Goal: Task Accomplishment & Management: Use online tool/utility

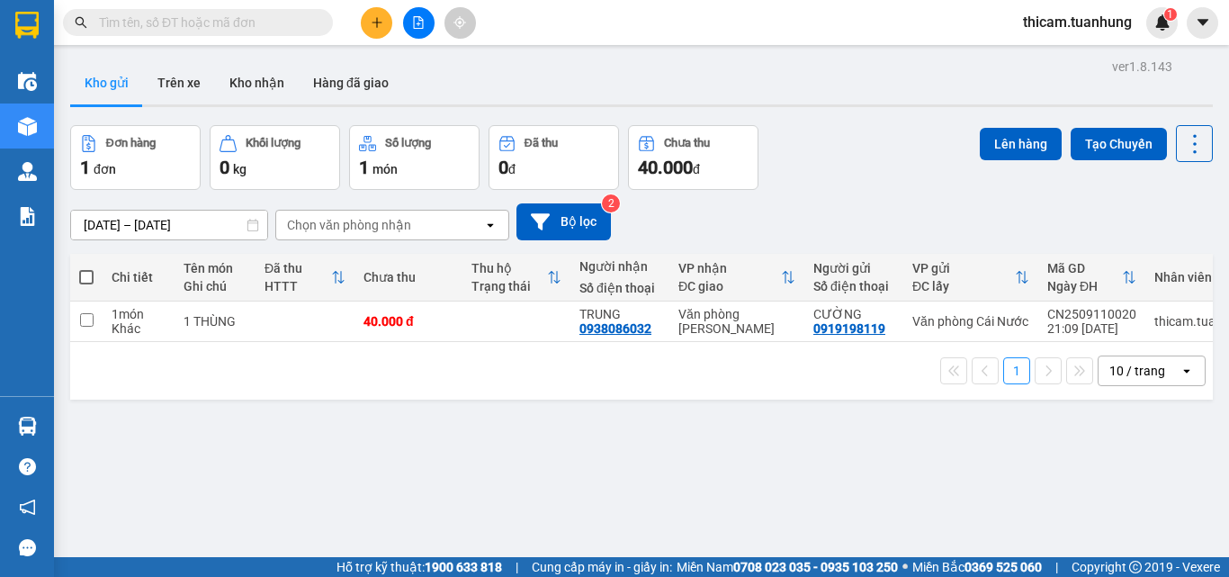
drag, startPoint x: 79, startPoint y: 274, endPoint x: 352, endPoint y: 275, distance: 272.6
click at [81, 275] on span at bounding box center [86, 277] width 14 height 14
click at [86, 268] on input "checkbox" at bounding box center [86, 268] width 0 height 0
checkbox input "true"
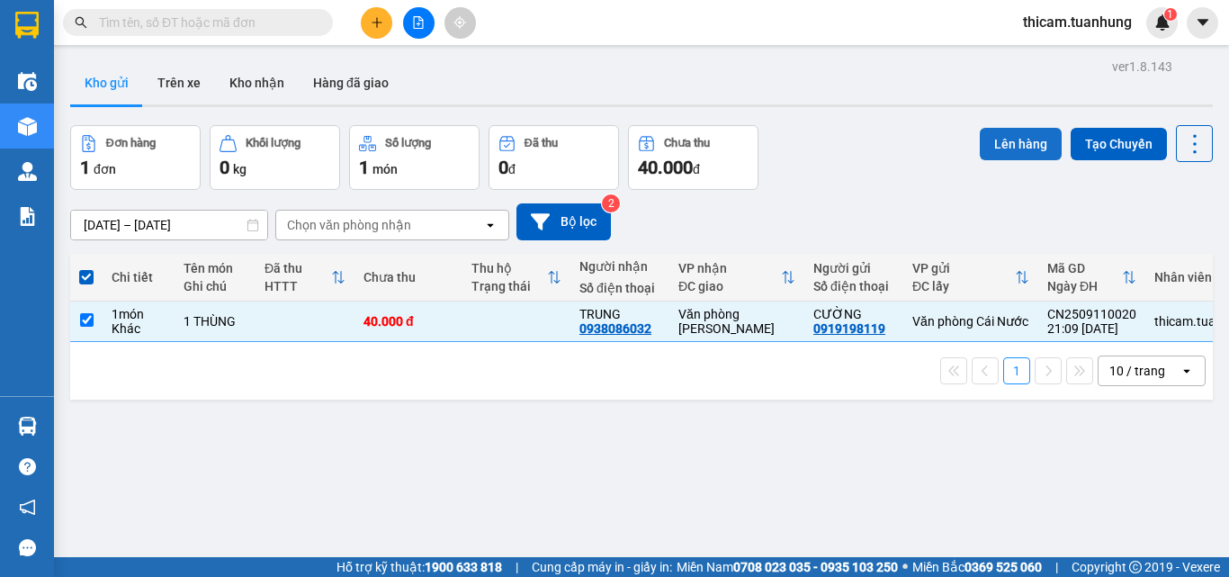
click at [1009, 147] on button "Lên hàng" at bounding box center [1021, 144] width 82 height 32
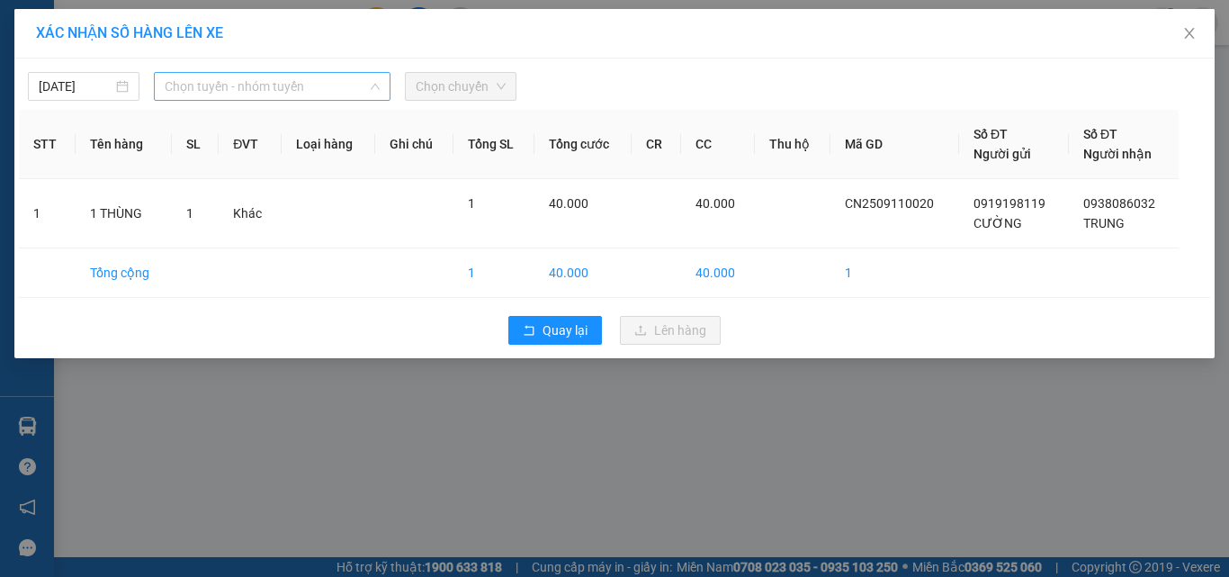
click at [258, 92] on span "Chọn tuyến - nhóm tuyến" at bounding box center [272, 86] width 215 height 27
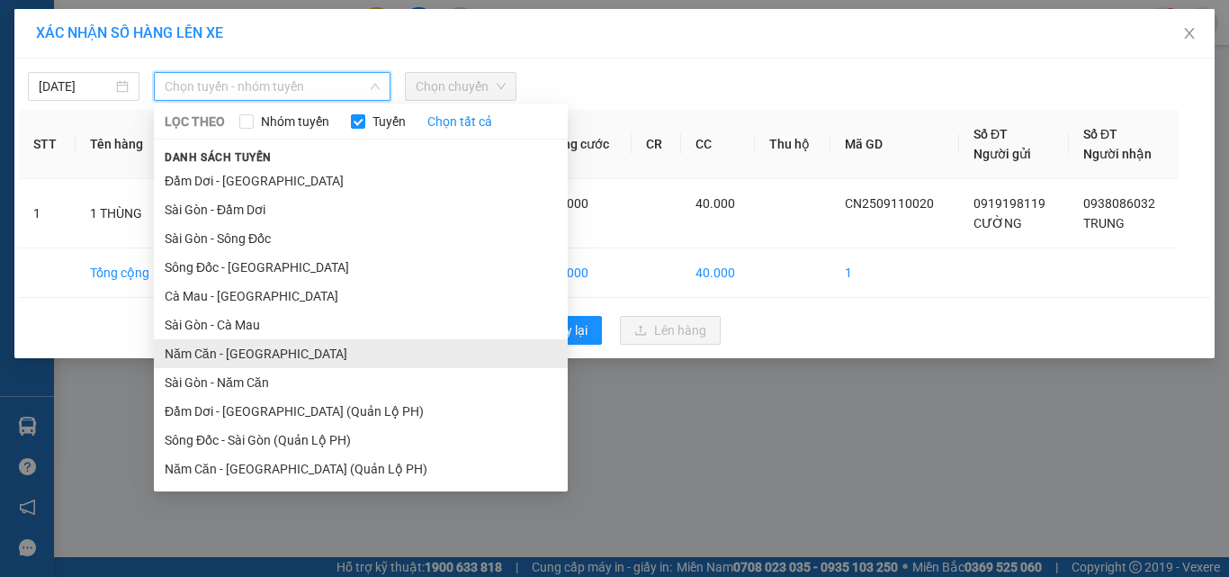
click at [233, 349] on li "Năm Căn - Sài Gòn" at bounding box center [361, 353] width 414 height 29
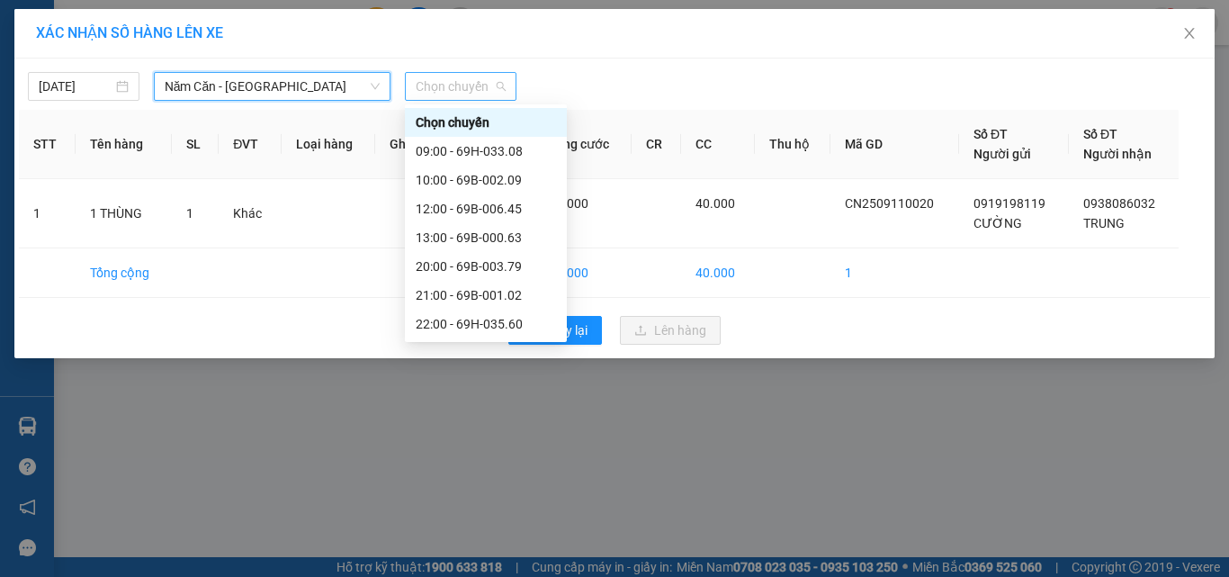
click at [463, 92] on span "Chọn chuyến" at bounding box center [461, 86] width 90 height 27
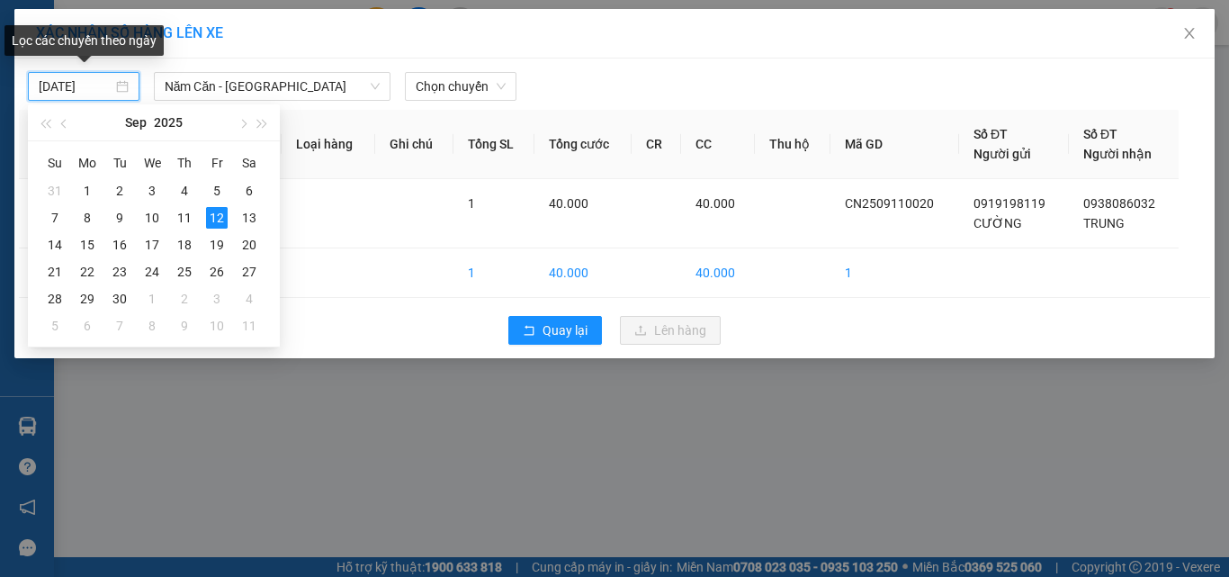
click at [106, 92] on input "12/09/2025" at bounding box center [76, 86] width 74 height 20
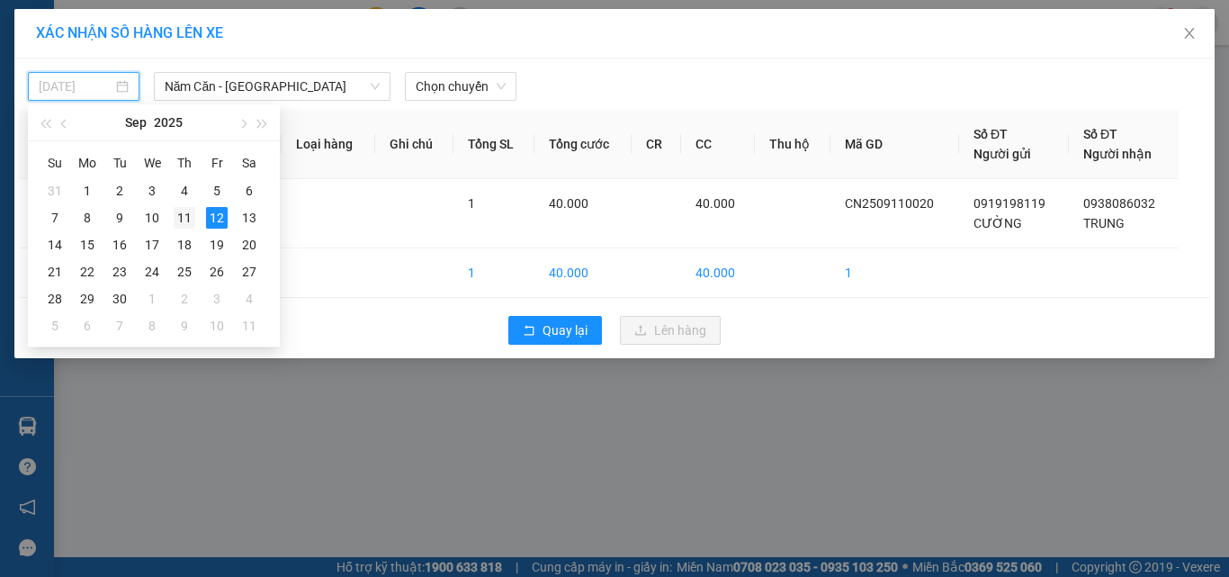
click at [183, 223] on div "11" at bounding box center [185, 218] width 22 height 22
type input "11/09/2025"
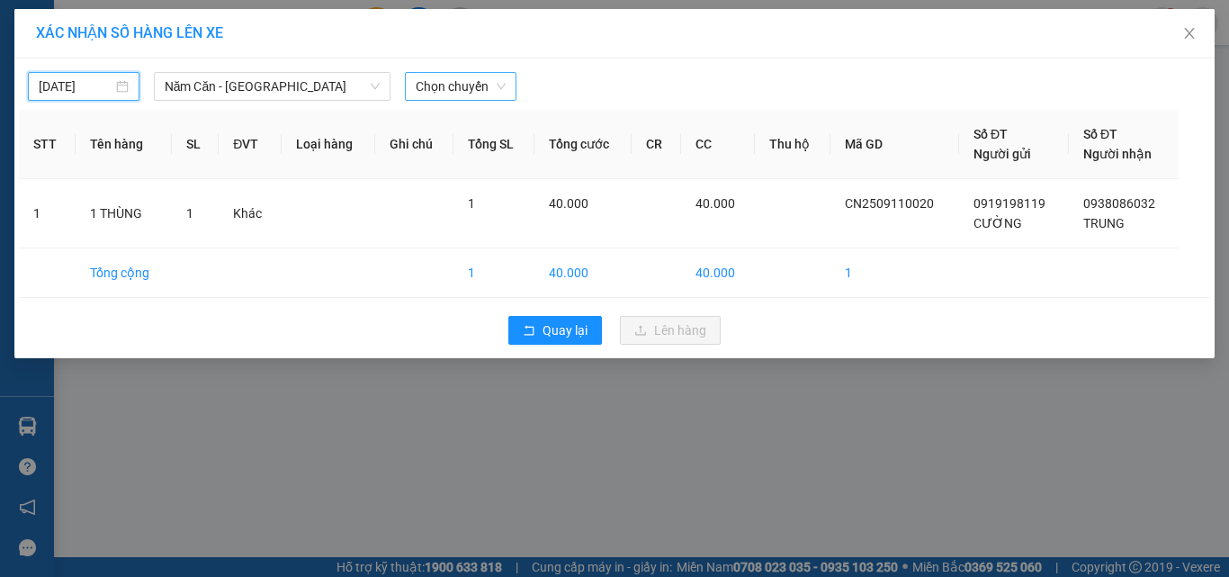
click at [457, 81] on span "Chọn chuyến" at bounding box center [461, 86] width 90 height 27
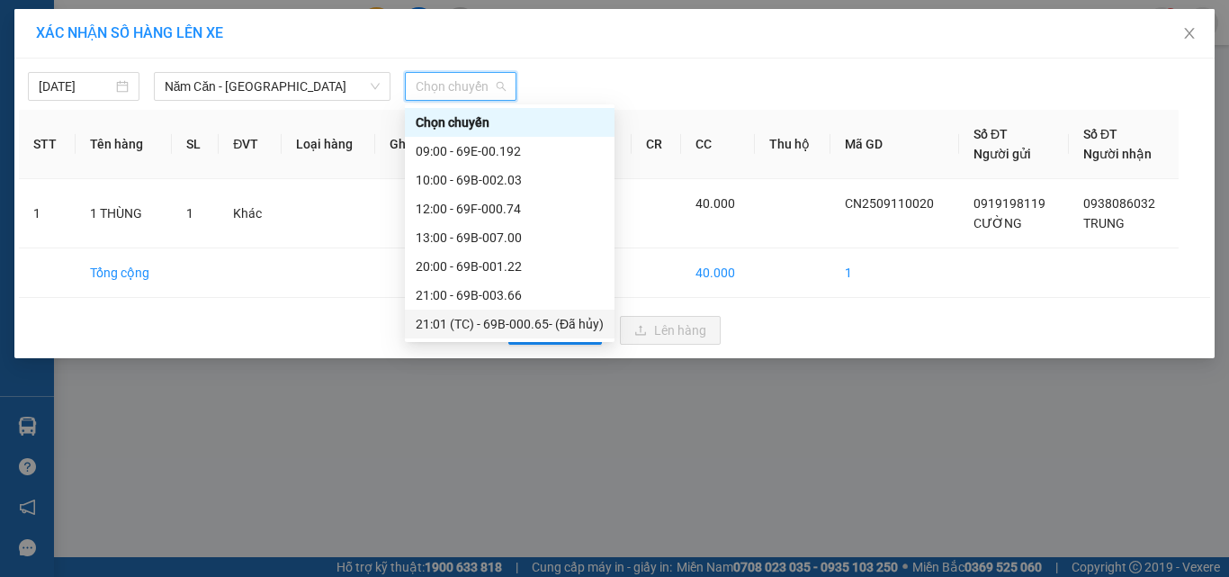
scroll to position [115, 0]
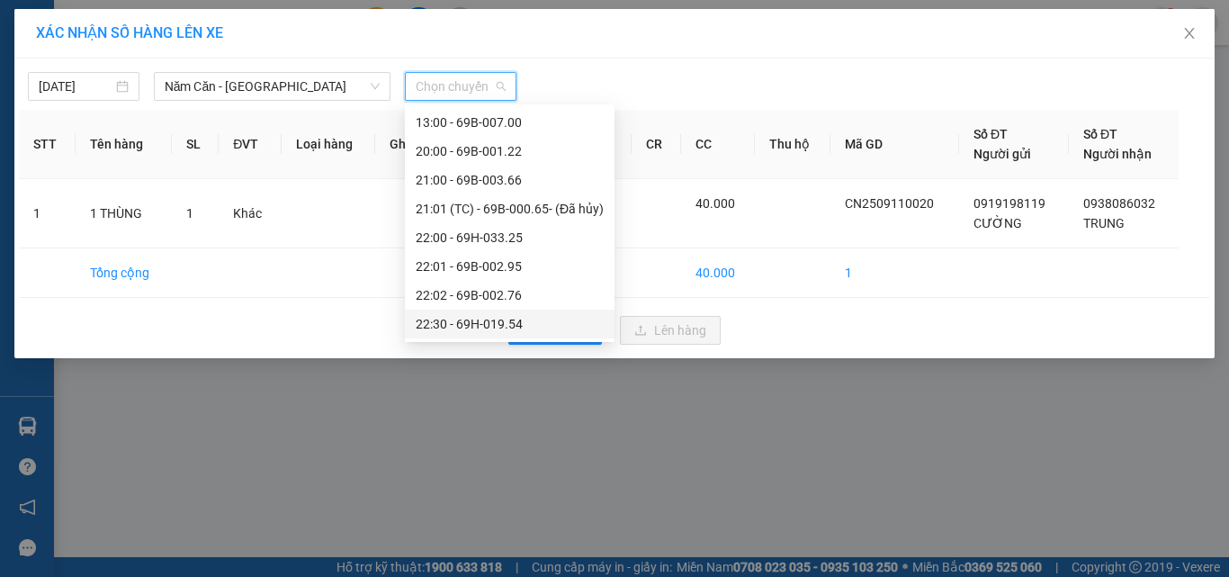
click at [479, 320] on div "22:30 - 69H-019.54" at bounding box center [510, 324] width 188 height 20
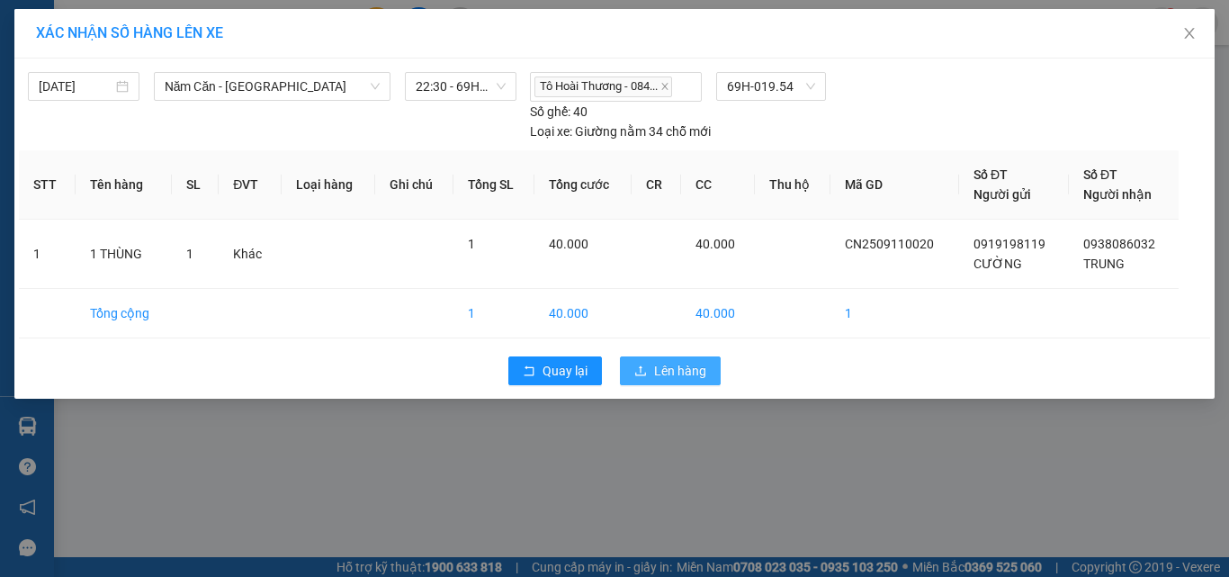
drag, startPoint x: 677, startPoint y: 372, endPoint x: 382, endPoint y: 344, distance: 295.5
click at [674, 374] on span "Lên hàng" at bounding box center [680, 371] width 52 height 20
